Goal: Transaction & Acquisition: Purchase product/service

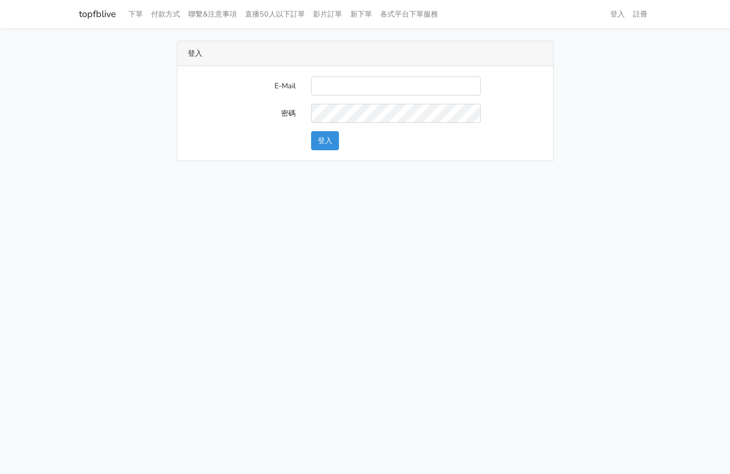
click at [443, 80] on input "E-Mail" at bounding box center [396, 85] width 170 height 19
type input "supreme0978810857@gamil.com"
click at [332, 139] on button "登入" at bounding box center [325, 140] width 28 height 19
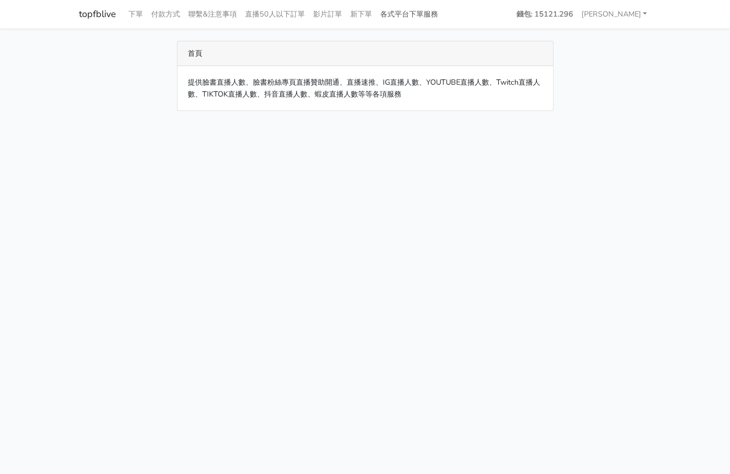
click at [407, 9] on link "各式平台下單服務" at bounding box center [409, 14] width 66 height 20
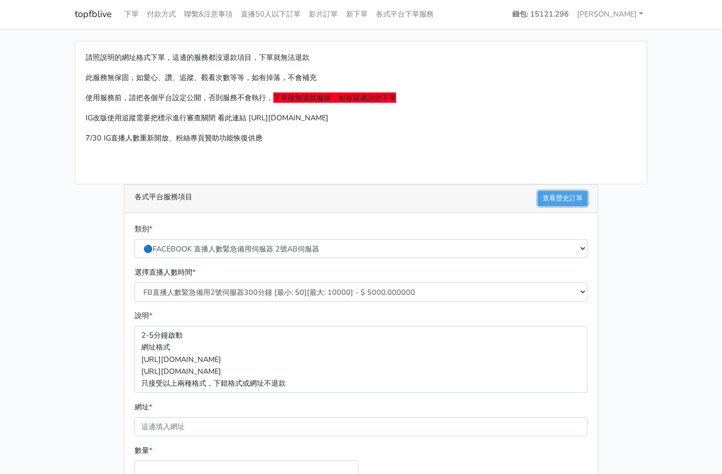
click at [552, 203] on link "查看歷史訂單" at bounding box center [563, 198] width 50 height 15
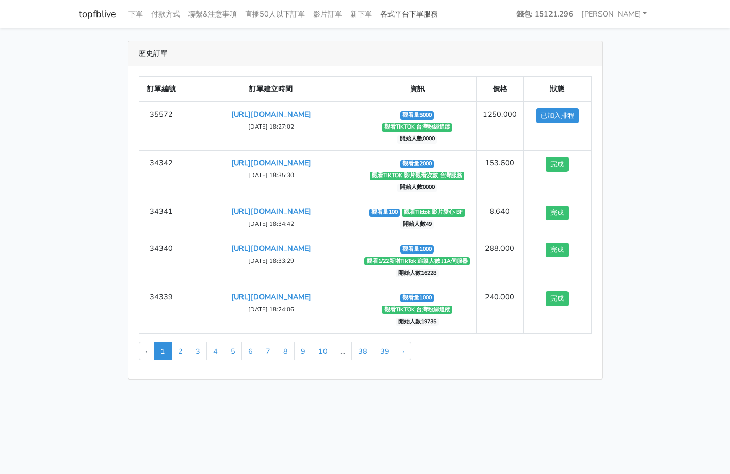
click at [405, 17] on link "各式平台下單服務" at bounding box center [409, 14] width 66 height 20
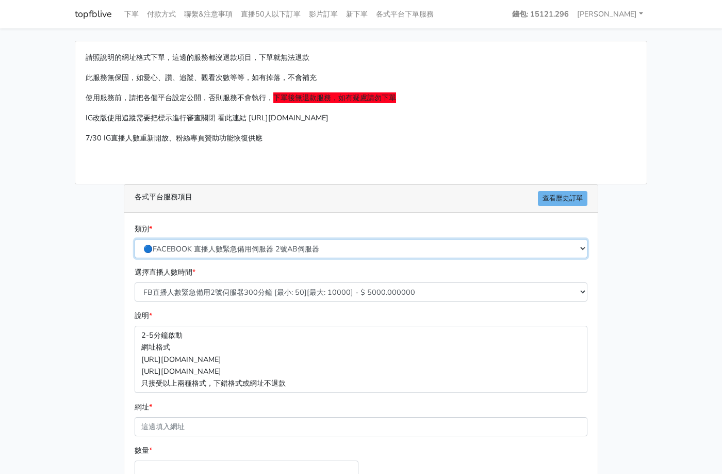
click at [236, 246] on select "🔵FACEBOOK 直播人數緊急備用伺服器 2號AB伺服器 🔵FACEBOOK 網軍專用貼文留言 安全保密 🔵FACEBOOK 直播人數緊急備用伺服器 J1 …" at bounding box center [361, 248] width 453 height 19
click at [135, 239] on select "🔵FACEBOOK 直播人數緊急備用伺服器 2號AB伺服器 🔵FACEBOOK 網軍專用貼文留言 安全保密 🔵FACEBOOK 直播人數緊急備用伺服器 J1 …" at bounding box center [361, 248] width 453 height 19
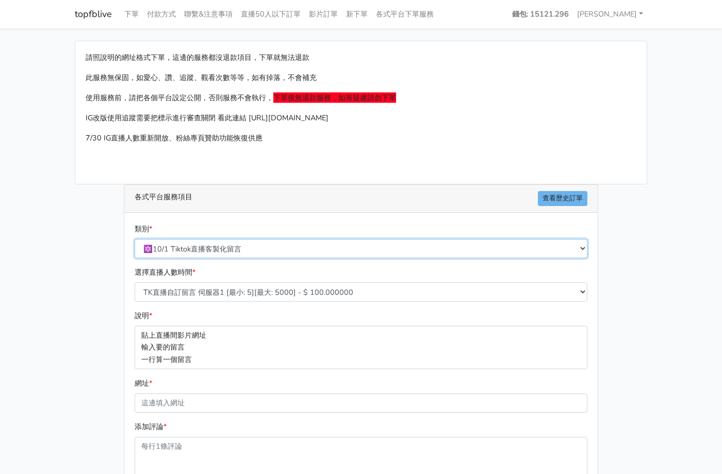
click at [258, 243] on select "🔵FACEBOOK 直播人數緊急備用伺服器 2號AB伺服器 🔵FACEBOOK 網軍專用貼文留言 安全保密 🔵FACEBOOK 直播人數緊急備用伺服器 J1 …" at bounding box center [361, 248] width 453 height 19
click at [135, 239] on select "🔵FACEBOOK 直播人數緊急備用伺服器 2號AB伺服器 🔵FACEBOOK 網軍專用貼文留言 安全保密 🔵FACEBOOK 直播人數緊急備用伺服器 J1 …" at bounding box center [361, 248] width 453 height 19
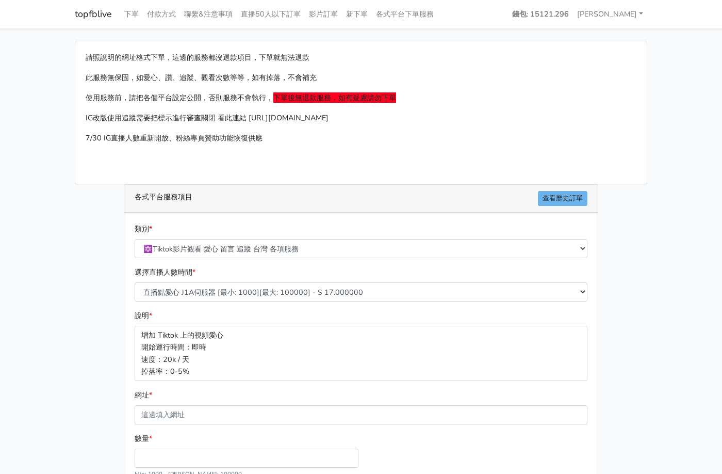
click at [64, 306] on main "請照說明的網址格式下單，這邊的服務都沒退款項目，下單就無法退款 此服務無保固，如愛心、讚、追蹤、觀看次數等等，如有掉落，不會補充 使用服務前，請把各個平台設定…" at bounding box center [361, 300] width 722 height 544
click at [65, 304] on main "請照說明的網址格式下單，這邊的服務都沒退款項目，下單就無法退款 此服務無保固，如愛心、讚、追蹤、觀看次數等等，如有掉落，不會補充 使用服務前，請把各個平台設定…" at bounding box center [361, 300] width 722 height 544
click at [66, 304] on main "請照說明的網址格式下單，這邊的服務都沒退款項目，下單就無法退款 此服務無保固，如愛心、讚、追蹤、觀看次數等等，如有掉落，不會補充 使用服務前，請把各個平台設定…" at bounding box center [361, 300] width 722 height 544
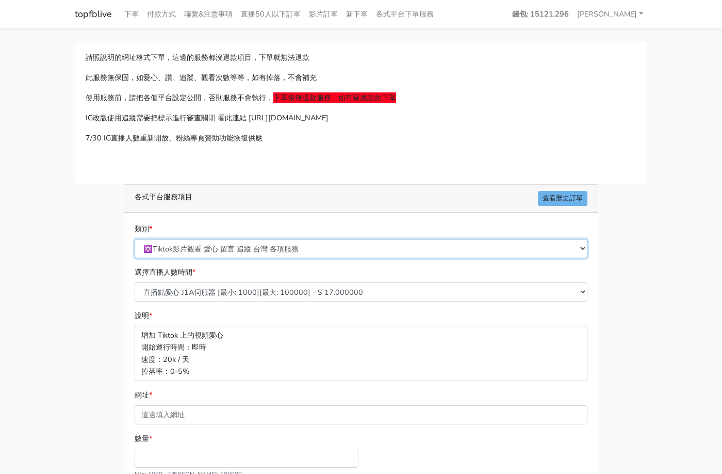
click at [250, 251] on select "🔵FACEBOOK 直播人數緊急備用伺服器 2號AB伺服器 🔵FACEBOOK 網軍專用貼文留言 安全保密 🔵FACEBOOK 直播人數緊急備用伺服器 J1 …" at bounding box center [361, 248] width 453 height 19
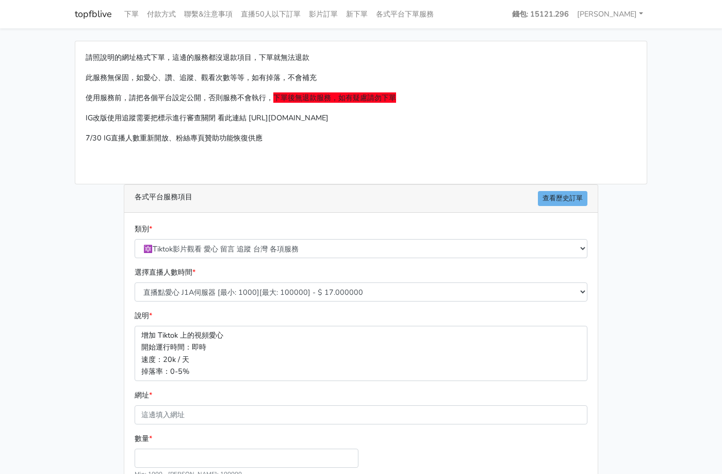
click at [61, 258] on main "請照說明的網址格式下單，這邊的服務都沒退款項目，下單就無法退款 此服務無保固，如愛心、讚、追蹤、觀看次數等等，如有掉落，不會補充 使用服務前，請把各個平台設定…" at bounding box center [361, 300] width 722 height 544
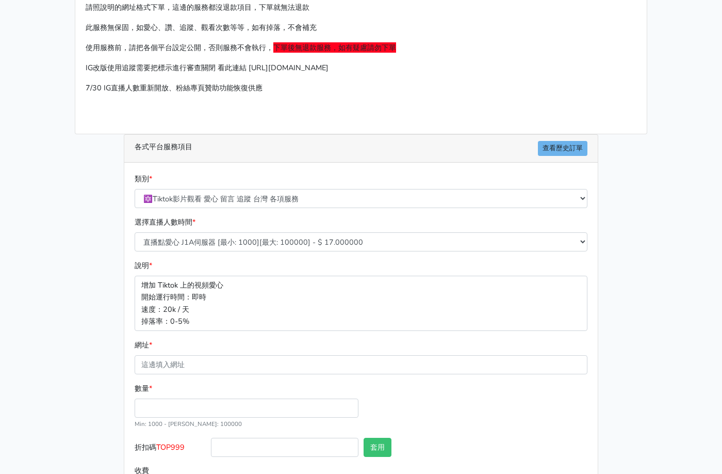
scroll to position [99, 0]
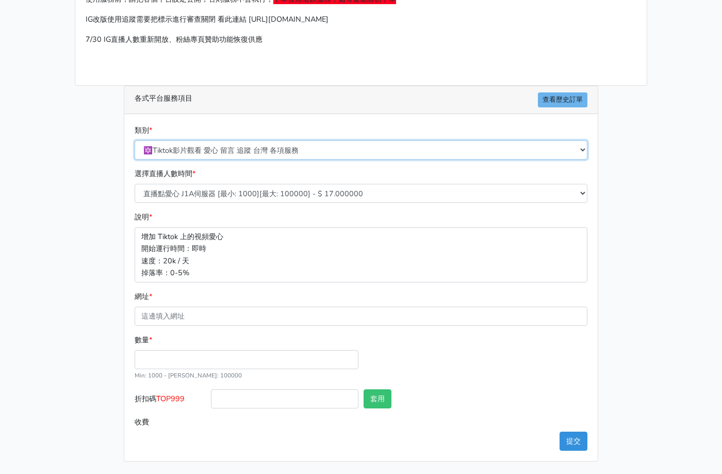
click at [242, 150] on select "🔵FACEBOOK 直播人數緊急備用伺服器 2號AB伺服器 🔵FACEBOOK 網軍專用貼文留言 安全保密 🔵FACEBOOK 直播人數緊急備用伺服器 J1 …" at bounding box center [361, 149] width 453 height 19
select select "3/26熱門平台服務台灣粉絲IG YT FB TIKTOK"
click at [135, 140] on select "🔵FACEBOOK 直播人數緊急備用伺服器 2號AB伺服器 🔵FACEBOOK 網軍專用貼文留言 安全保密 🔵FACEBOOK 直播人數緊急備用伺服器 J1 …" at bounding box center [361, 149] width 453 height 19
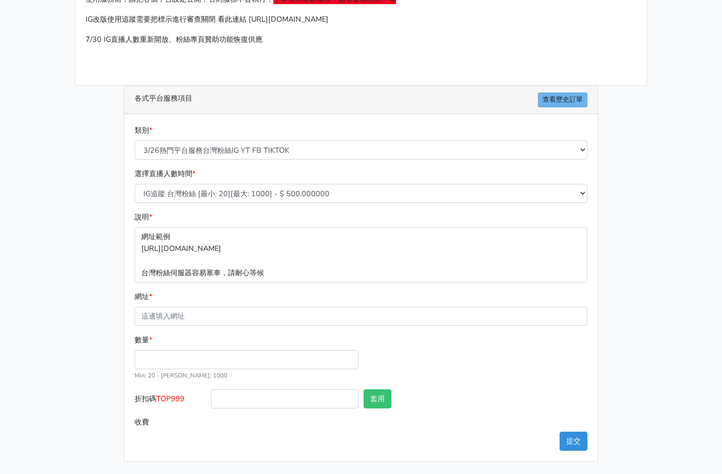
click at [320, 206] on div "選擇直播人數時間 * IG追蹤 台灣粉絲 [最小: 20][最大: 1000] - $ 500.000000 IG愛心 台灣粉絲 [最小: 20][最大: 1…" at bounding box center [361, 189] width 458 height 43
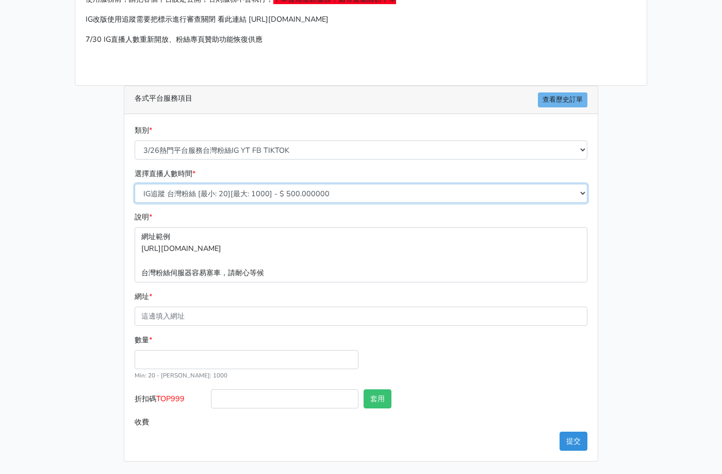
click at [326, 197] on select "IG追蹤 台灣粉絲 [最小: 20][最大: 1000] - $ 500.000000 IG愛心 台灣粉絲 [最小: 20][最大: 1000] - $ 35…" at bounding box center [361, 193] width 453 height 19
select select "646"
click at [135, 184] on select "IG追蹤 台灣粉絲 [最小: 20][最大: 1000] - $ 500.000000 IG愛心 台灣粉絲 [最小: 20][最大: 1000] - $ 35…" at bounding box center [361, 193] width 453 height 19
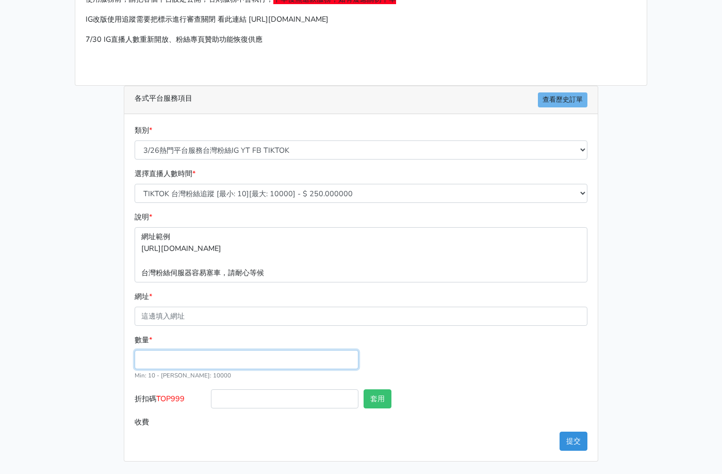
drag, startPoint x: 240, startPoint y: 363, endPoint x: 248, endPoint y: 352, distance: 12.6
click at [240, 362] on input "數量 *" at bounding box center [247, 359] width 224 height 19
type input "500"
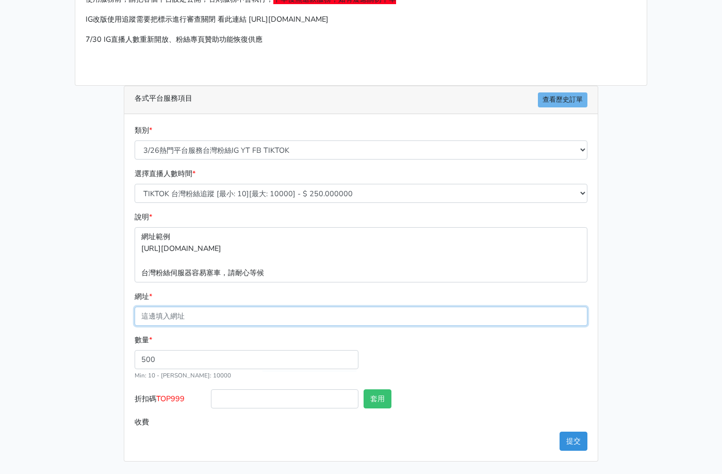
type input "125.000"
click at [237, 320] on input "網址 *" at bounding box center [361, 315] width 453 height 19
drag, startPoint x: 264, startPoint y: 314, endPoint x: 287, endPoint y: 313, distance: 23.2
click at [287, 313] on input "https://www.tiktok.com/@tw_1688/live" at bounding box center [361, 315] width 453 height 19
click at [279, 319] on input "https://www.tiktok.com/@tw_1688/live" at bounding box center [361, 315] width 453 height 19
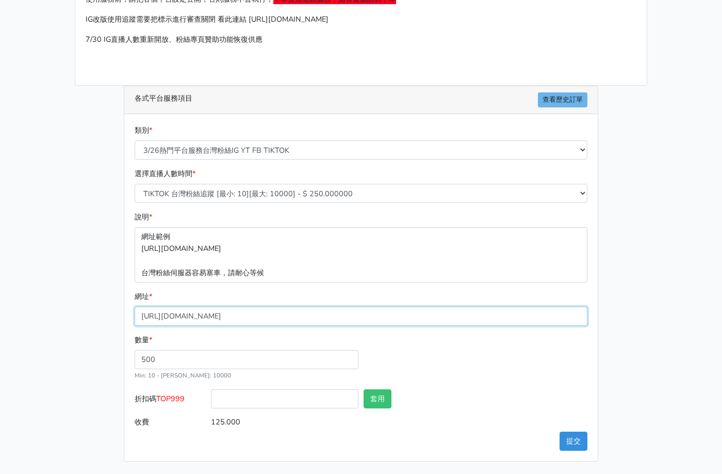
drag, startPoint x: 279, startPoint y: 317, endPoint x: 257, endPoint y: 314, distance: 22.3
click at [257, 314] on input "https://www.tiktok.com/@tw_1688/live" at bounding box center [361, 315] width 453 height 19
type input "https://www.tiktok.com/@tw_1688"
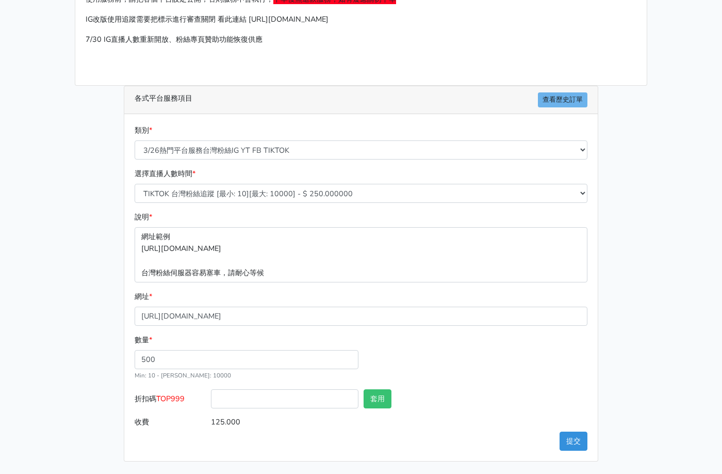
click at [78, 360] on div "請照說明的網址格式下單，這邊的服務都沒退款項目，下單就無法退款 此服務無保固，如愛心、讚、追蹤、觀看次數等等，如有掉落，不會補充 使用服務前，請把各個平台設定…" at bounding box center [361, 201] width 588 height 519
click at [171, 395] on span "TOP999" at bounding box center [170, 398] width 28 height 10
click at [211, 395] on input "折扣碼 TOP999" at bounding box center [285, 398] width 148 height 19
click at [172, 395] on span "TOP999" at bounding box center [170, 398] width 28 height 10
click at [211, 395] on input "折扣碼 TOP999" at bounding box center [285, 398] width 148 height 19
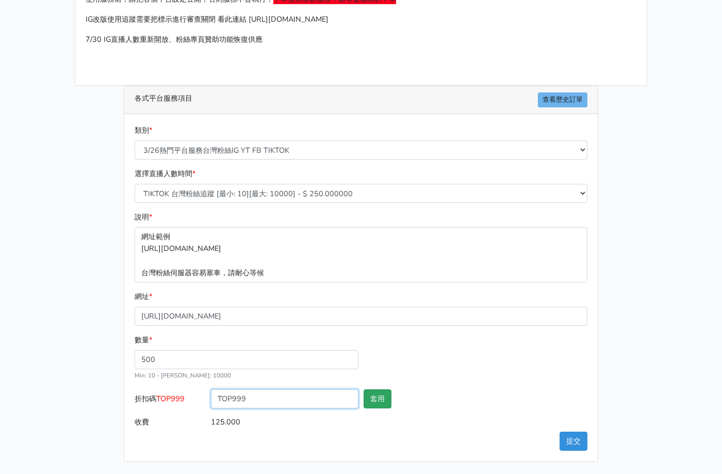
type input "TOP999"
click at [379, 401] on button "套用" at bounding box center [378, 398] width 28 height 19
type input "套用失敗"
click at [414, 362] on div "數量 * 500 Min: 10 - Max: 10000" at bounding box center [361, 361] width 458 height 55
click at [315, 396] on input "TOP999" at bounding box center [285, 398] width 148 height 19
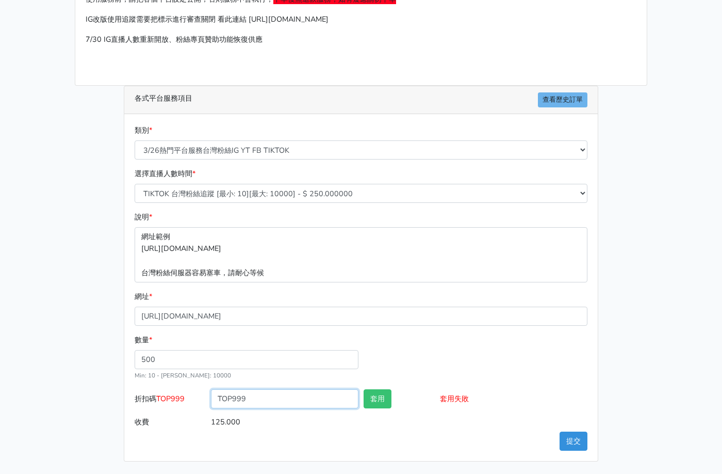
click at [315, 397] on input "TOP999" at bounding box center [285, 398] width 148 height 19
type input "="
click at [450, 360] on div "數量 * 500 Min: 10 - Max: 10000" at bounding box center [361, 361] width 458 height 55
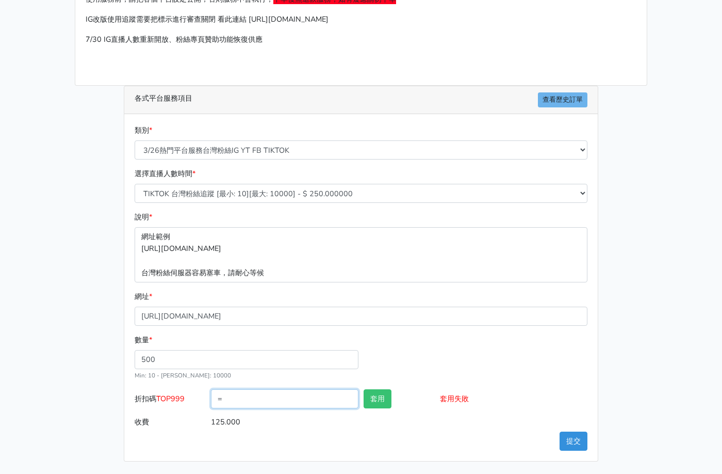
click at [306, 401] on input "=" at bounding box center [285, 398] width 148 height 19
click at [489, 344] on div "數量 * 500 Min: 10 - Max: 10000" at bounding box center [361, 361] width 458 height 55
click at [572, 438] on button "提交" at bounding box center [574, 440] width 28 height 19
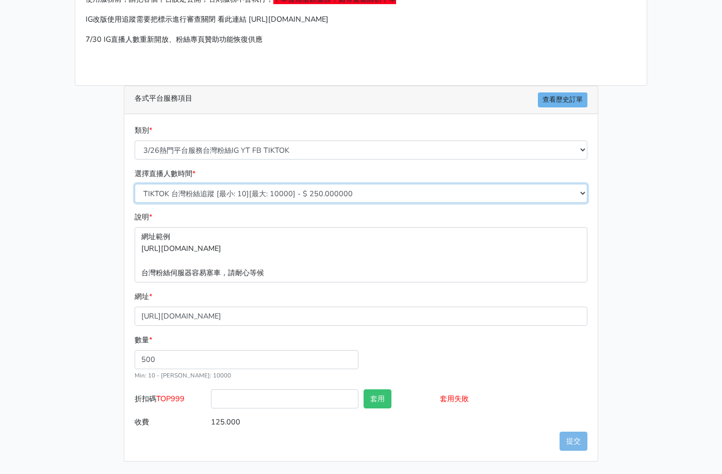
click at [295, 191] on select "IG追蹤 台灣粉絲 [最小: 20][最大: 1000] - $ 500.000000 IG愛心 台灣粉絲 [最小: 20][最大: 1000] - $ 35…" at bounding box center [361, 193] width 453 height 19
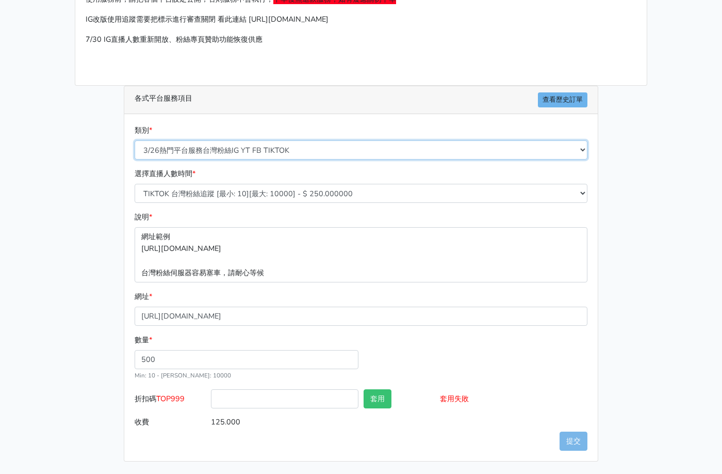
click at [313, 154] on select "🔵FACEBOOK 直播人數緊急備用伺服器 2號AB伺服器 🔵FACEBOOK 網軍專用貼文留言 安全保密 🔵FACEBOOK 直播人數緊急備用伺服器 J1 …" at bounding box center [361, 149] width 453 height 19
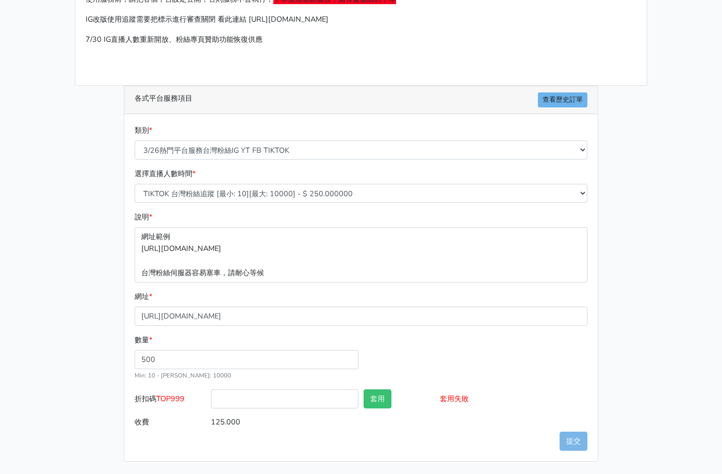
click at [33, 235] on main "請照說明的網址格式下單，這邊的服務都沒退款項目，下單就無法退款 此服務無保固，如愛心、讚、追蹤、觀看次數等等，如有掉落，不會補充 使用服務前，請把各個平台設定…" at bounding box center [361, 202] width 722 height 544
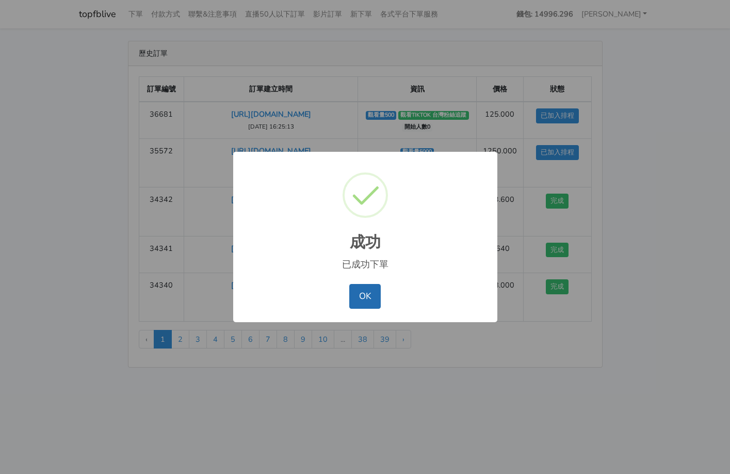
click at [369, 292] on button "OK" at bounding box center [364, 296] width 31 height 25
